Goal: Information Seeking & Learning: Learn about a topic

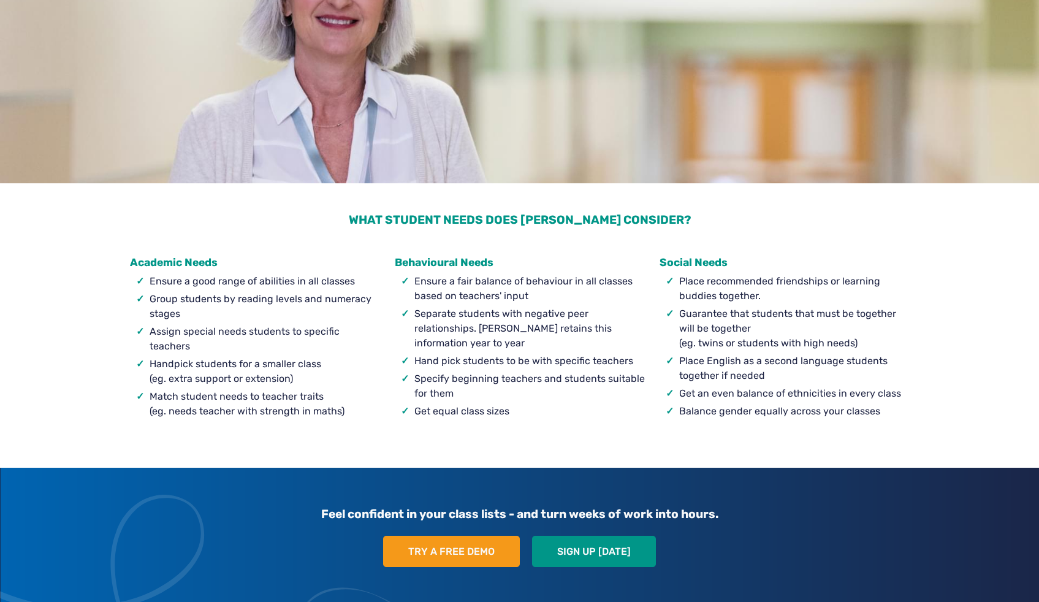
scroll to position [1164, 0]
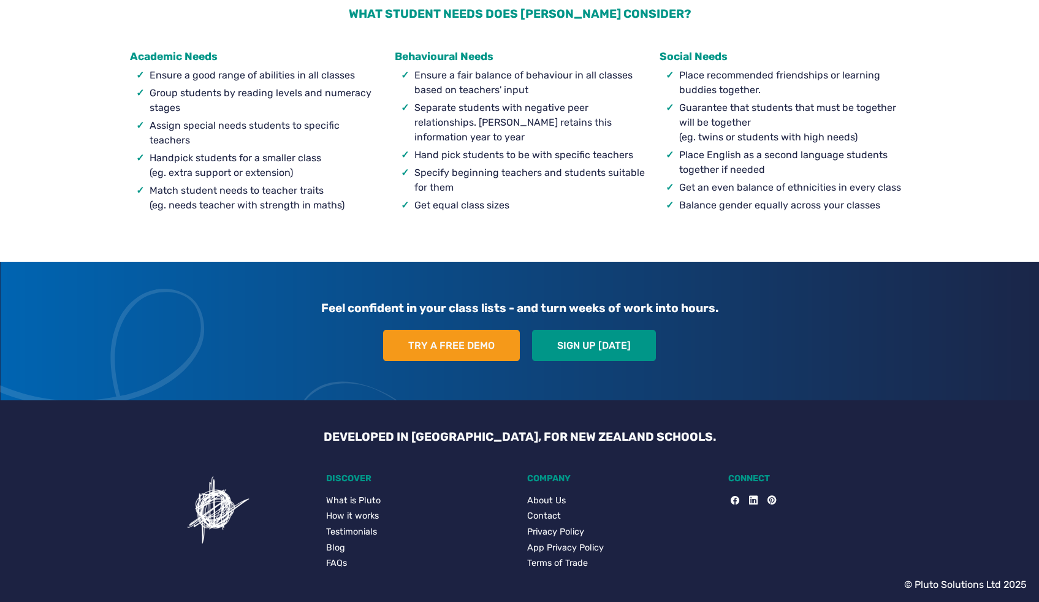
click at [574, 528] on link "Privacy Policy" at bounding box center [620, 531] width 186 height 13
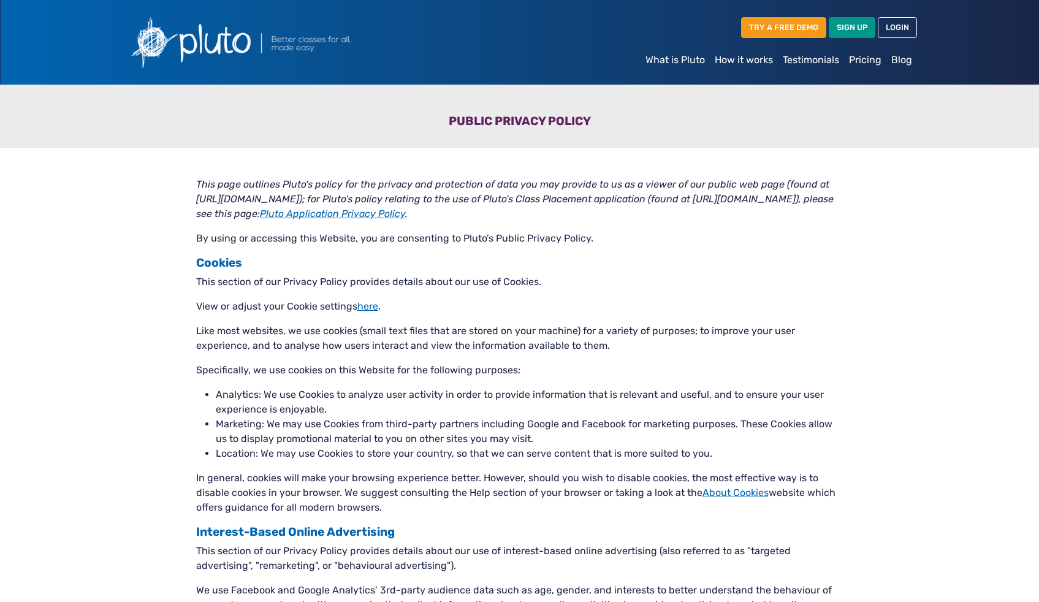
click at [668, 64] on link "What is Pluto" at bounding box center [674, 60] width 69 height 25
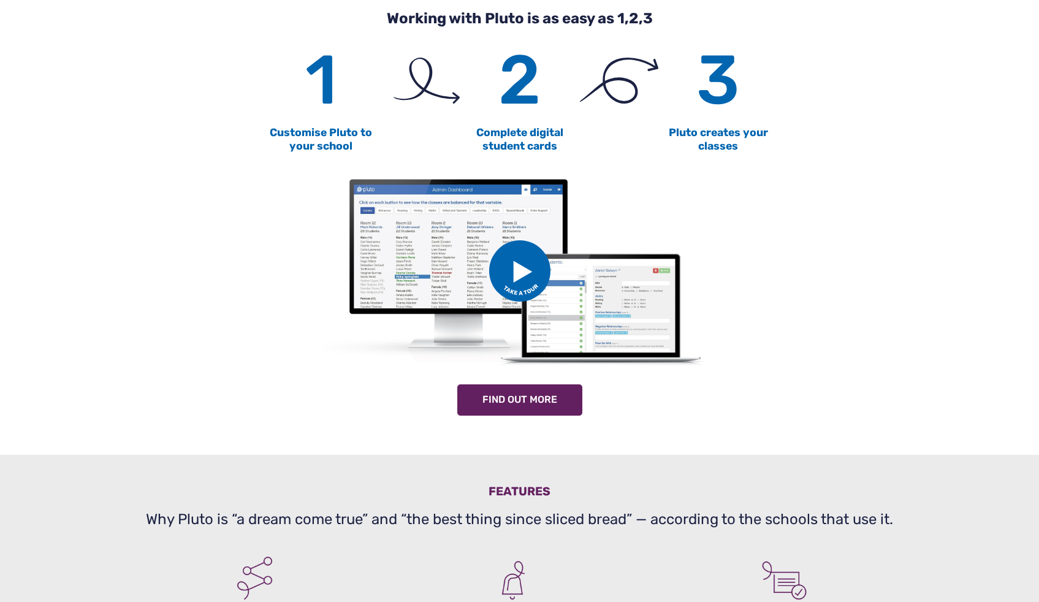
scroll to position [600, 0]
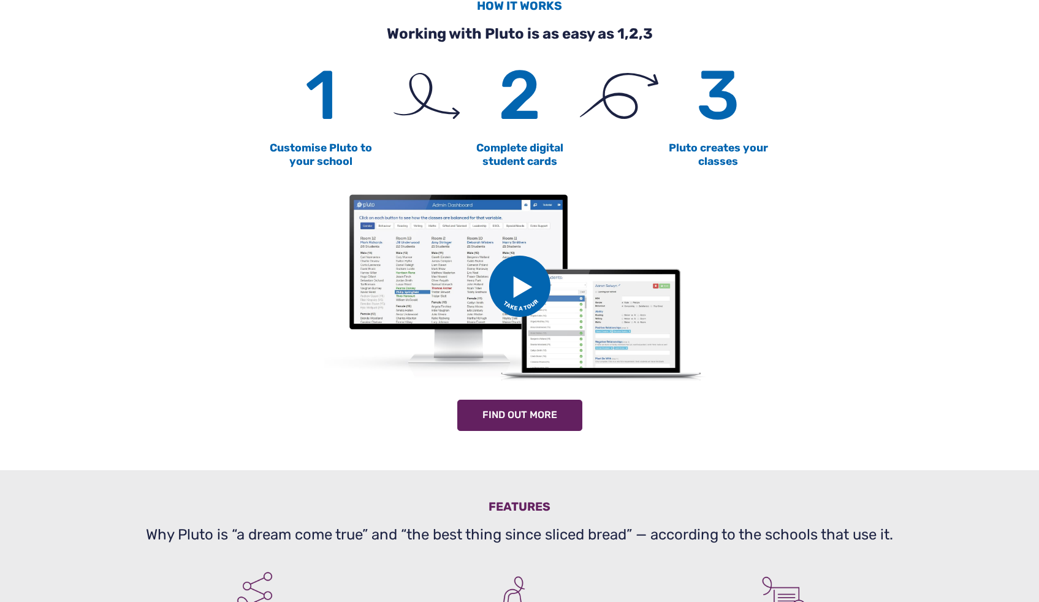
click at [529, 288] on img at bounding box center [519, 285] width 61 height 61
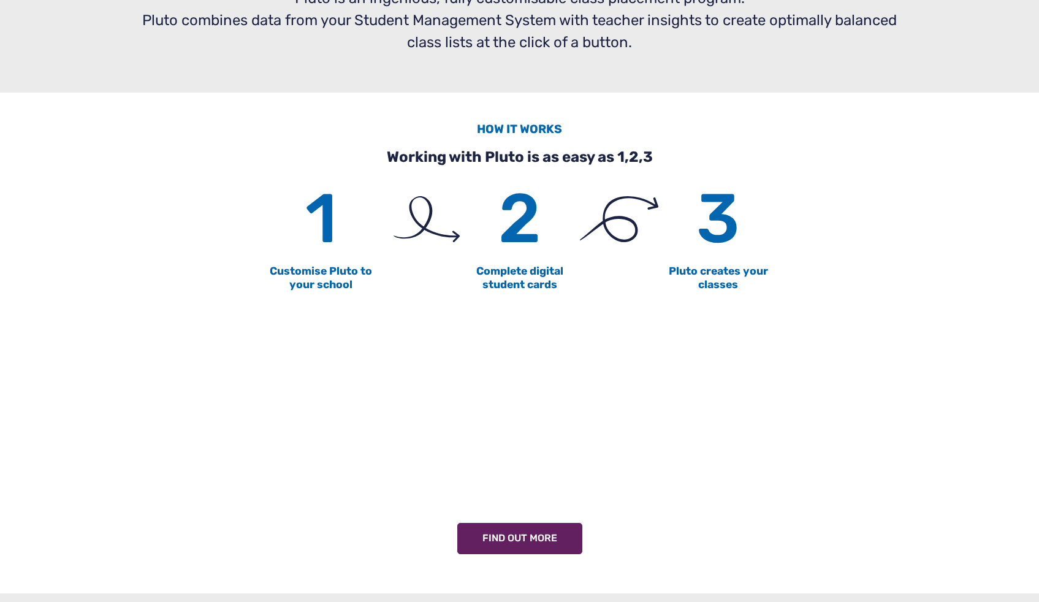
scroll to position [0, 0]
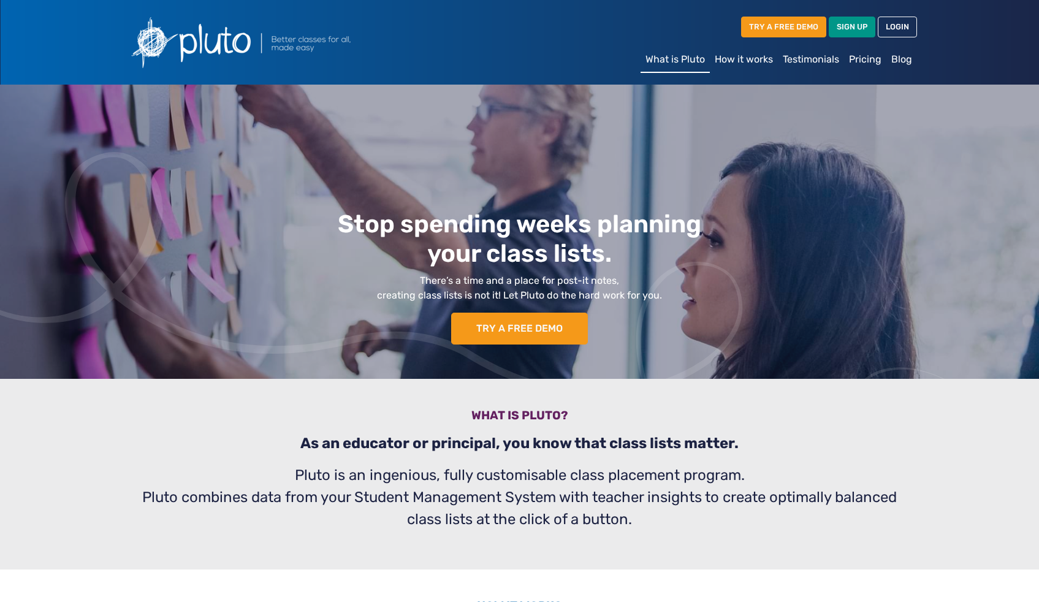
click at [857, 61] on link "Pricing" at bounding box center [865, 59] width 42 height 25
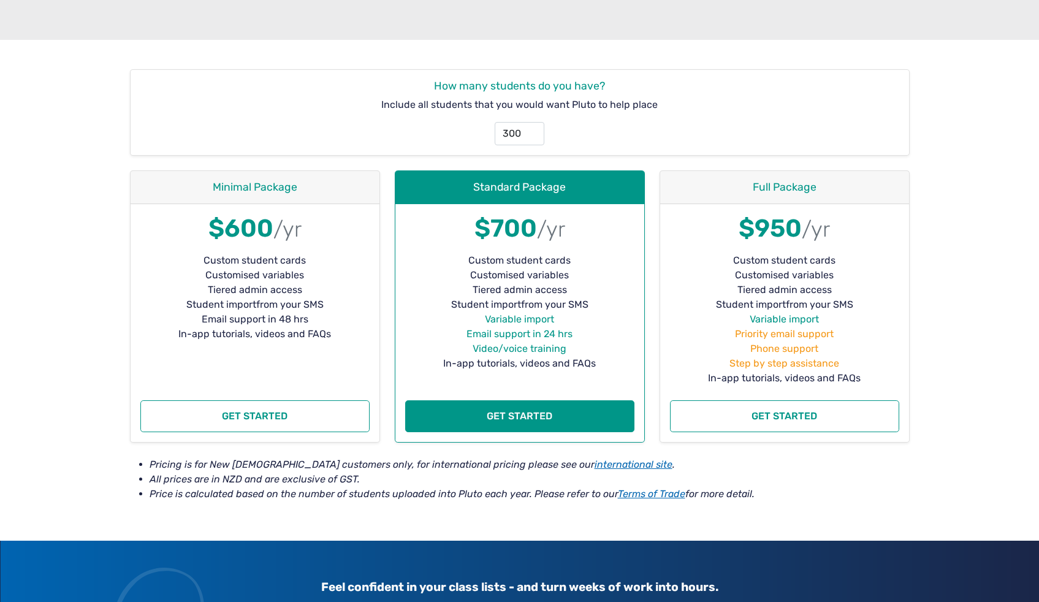
scroll to position [162, 0]
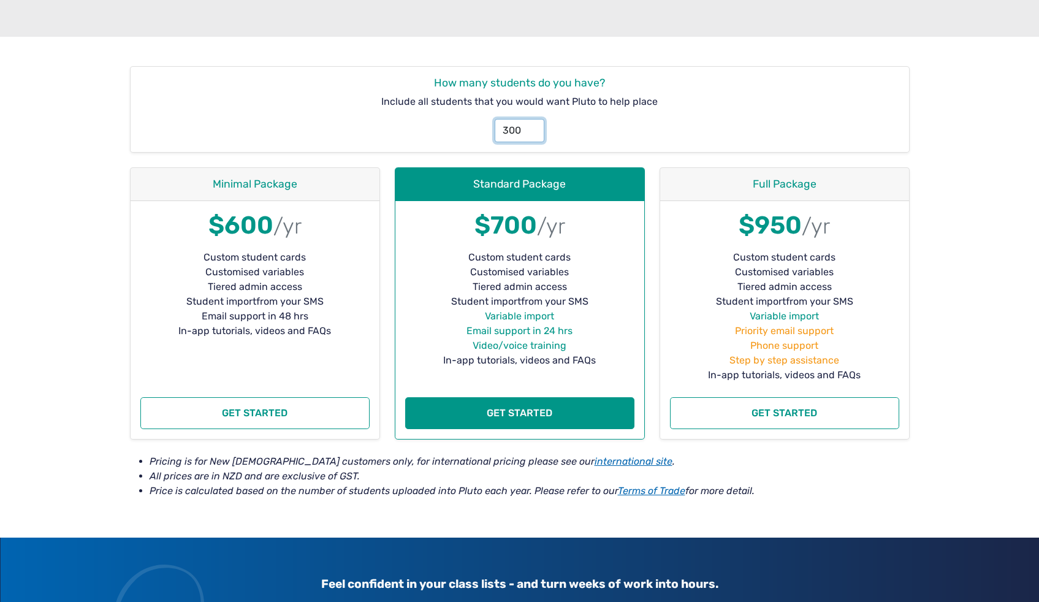
drag, startPoint x: 520, startPoint y: 130, endPoint x: 492, endPoint y: 131, distance: 28.2
click at [492, 131] on div "300" at bounding box center [519, 130] width 64 height 23
click at [557, 126] on div "600" at bounding box center [519, 125] width 773 height 33
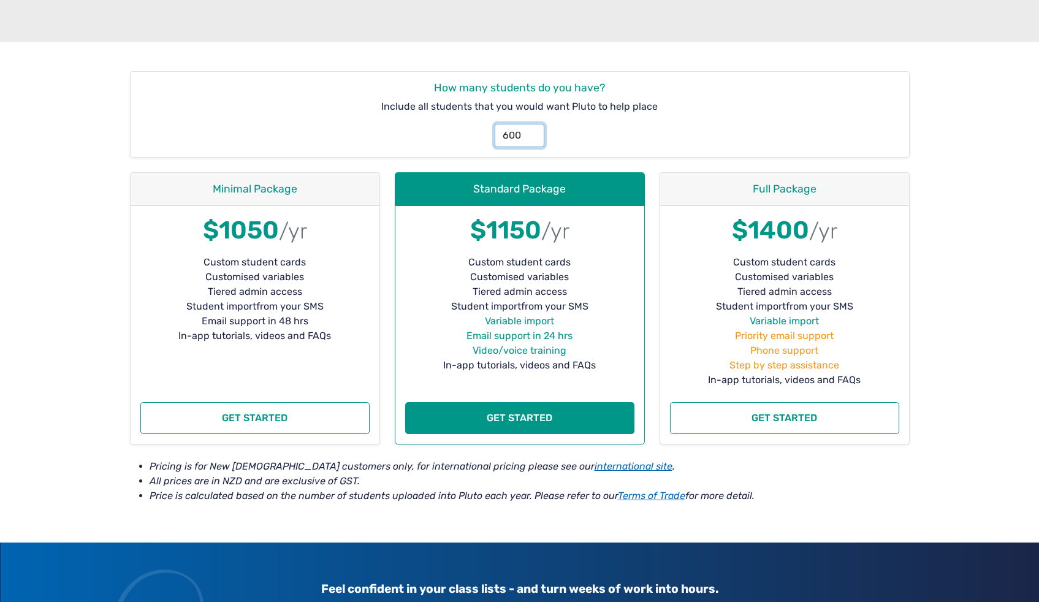
scroll to position [162, 0]
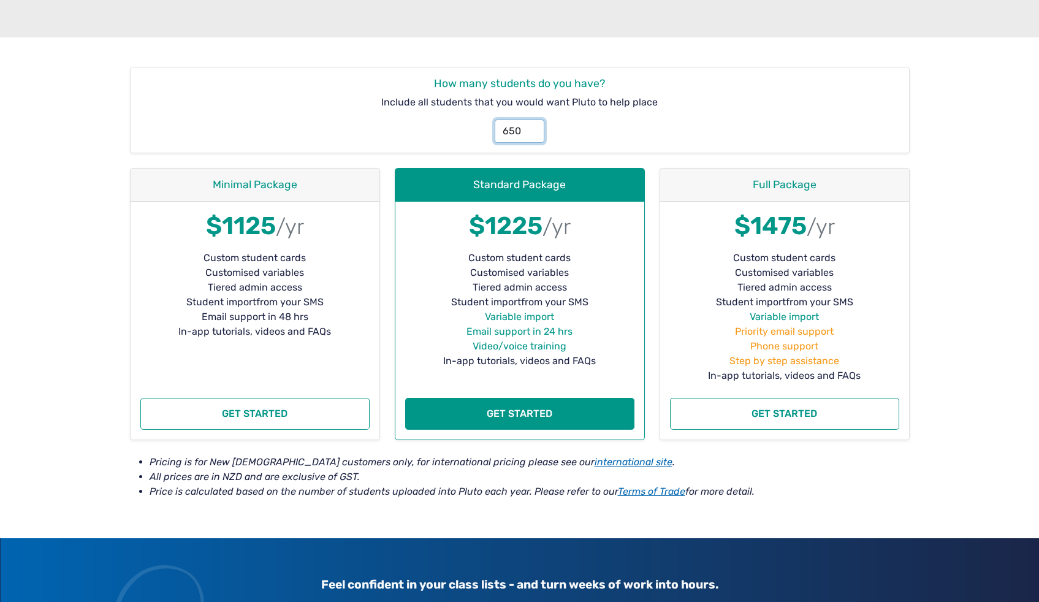
type input "650"
click at [623, 139] on div "650" at bounding box center [519, 126] width 773 height 33
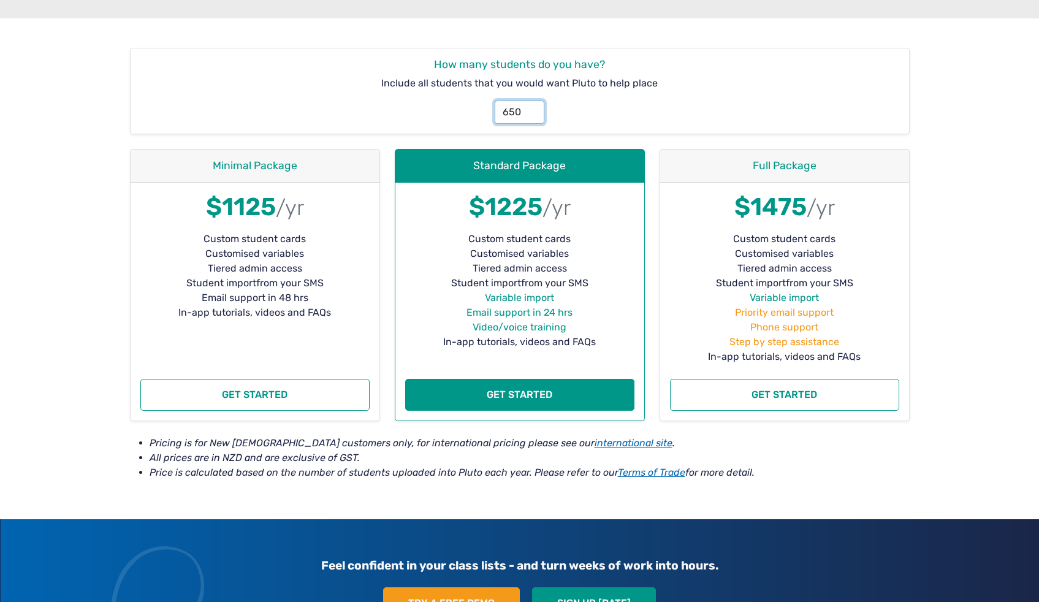
scroll to position [0, 0]
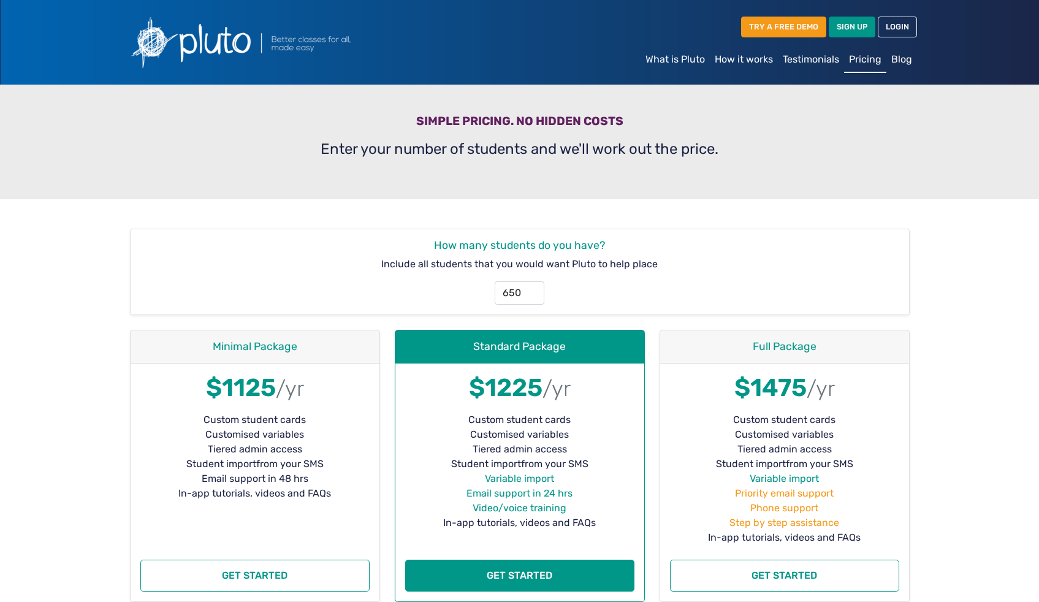
click at [227, 45] on img at bounding box center [270, 42] width 294 height 65
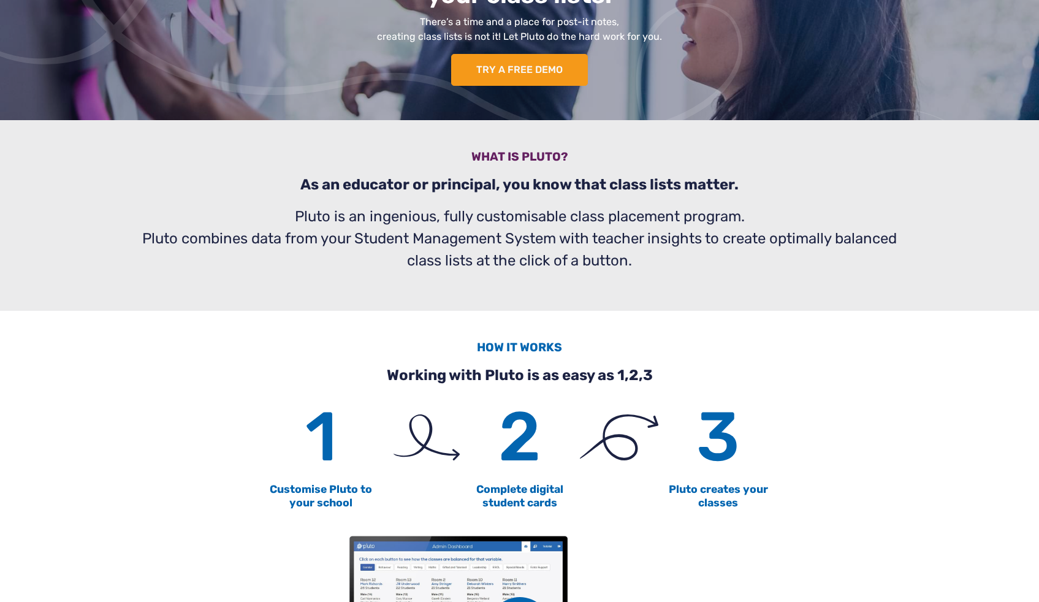
scroll to position [260, 0]
